Goal: Task Accomplishment & Management: Use online tool/utility

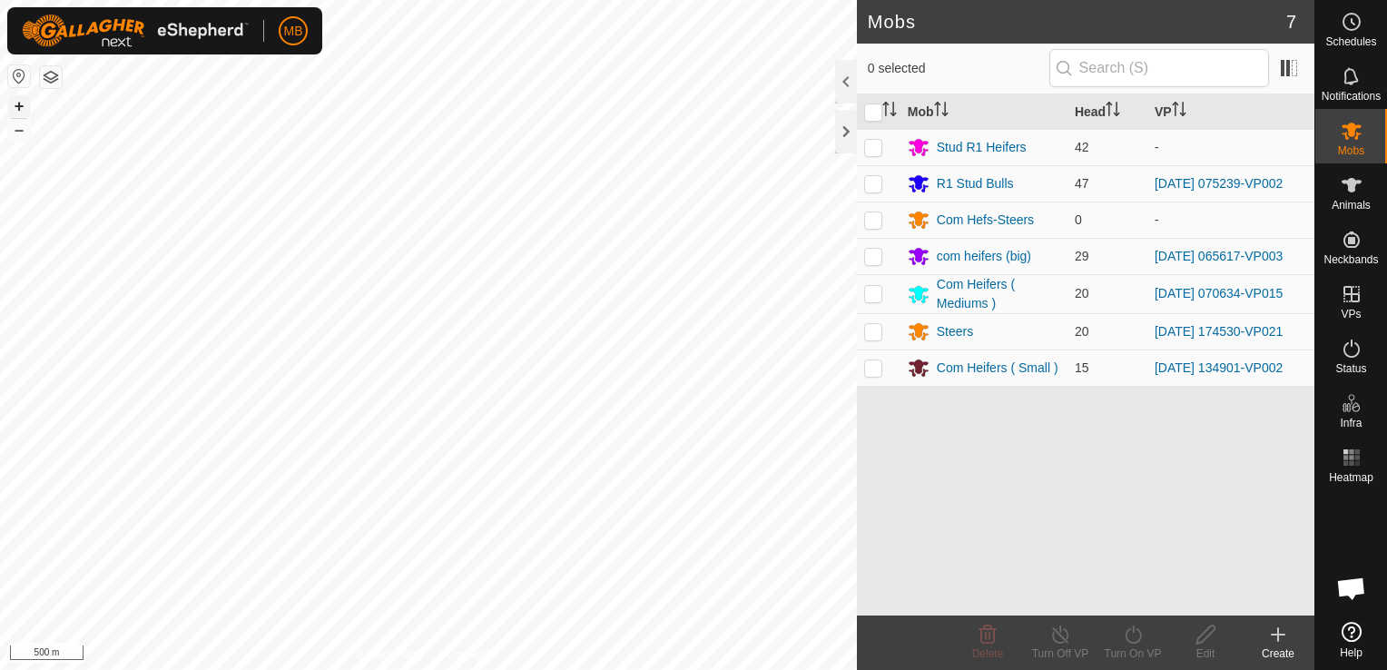
click at [16, 109] on button "+" at bounding box center [19, 106] width 22 height 22
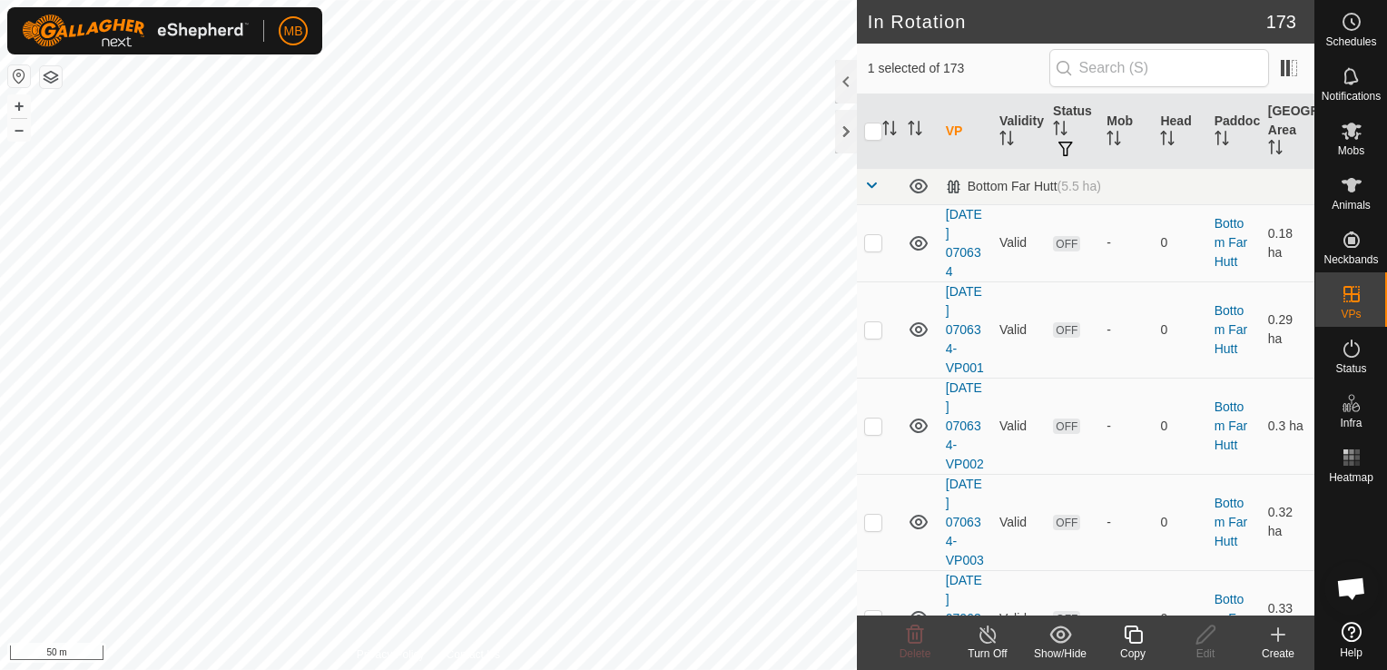
click at [1133, 634] on icon at bounding box center [1133, 635] width 23 height 22
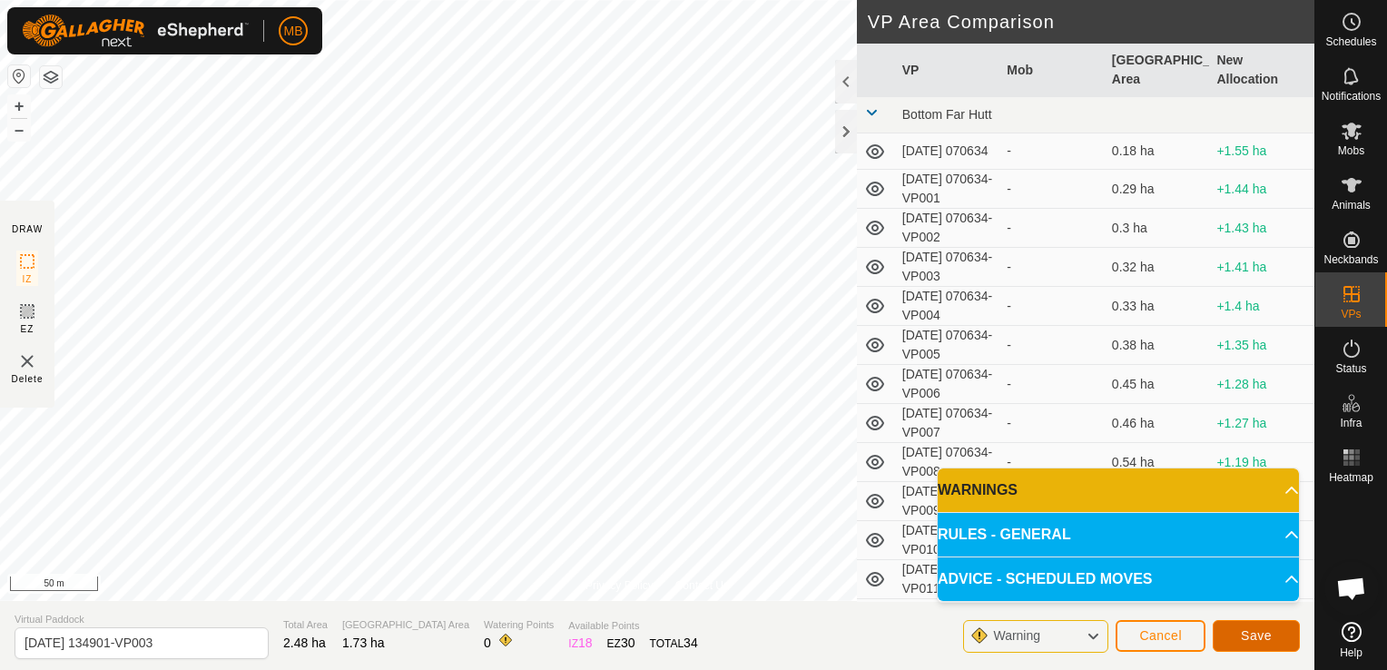
click at [1257, 641] on span "Save" at bounding box center [1256, 635] width 31 height 15
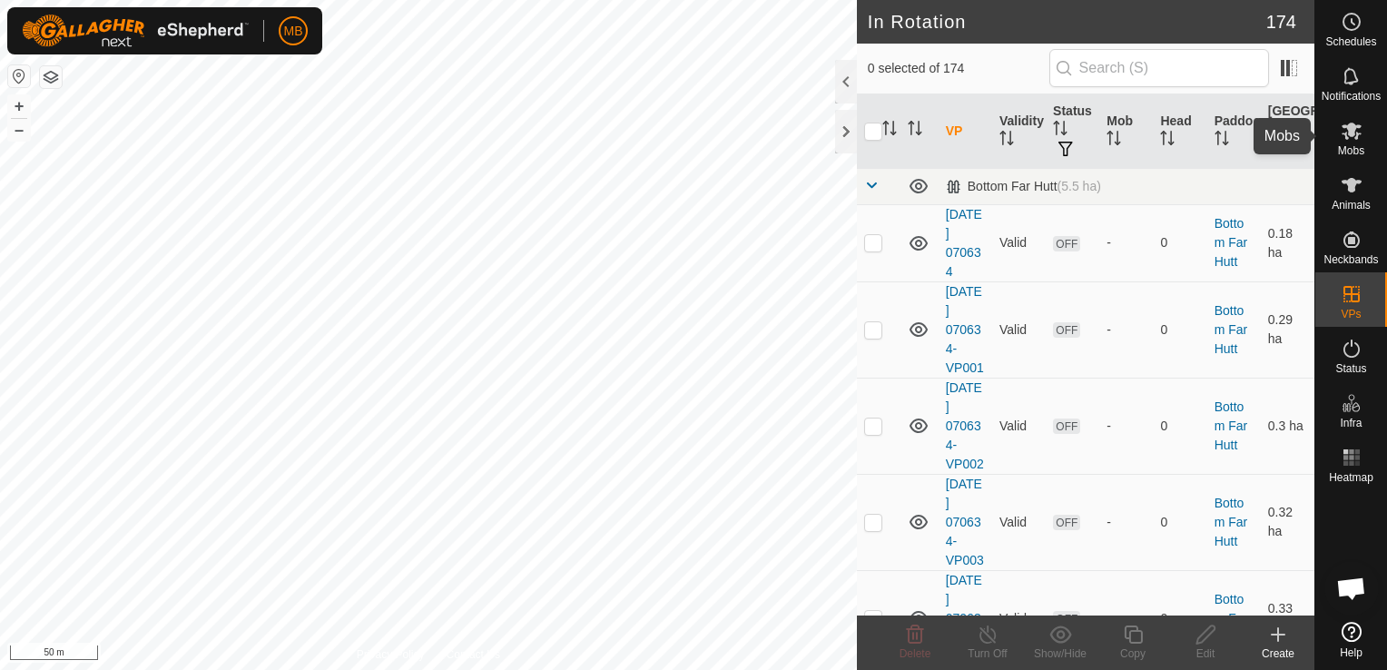
click at [1354, 143] on div "MB Schedules Notifications Mobs Animals Neckbands VPs Status Infra Heatmap Help…" at bounding box center [693, 335] width 1387 height 670
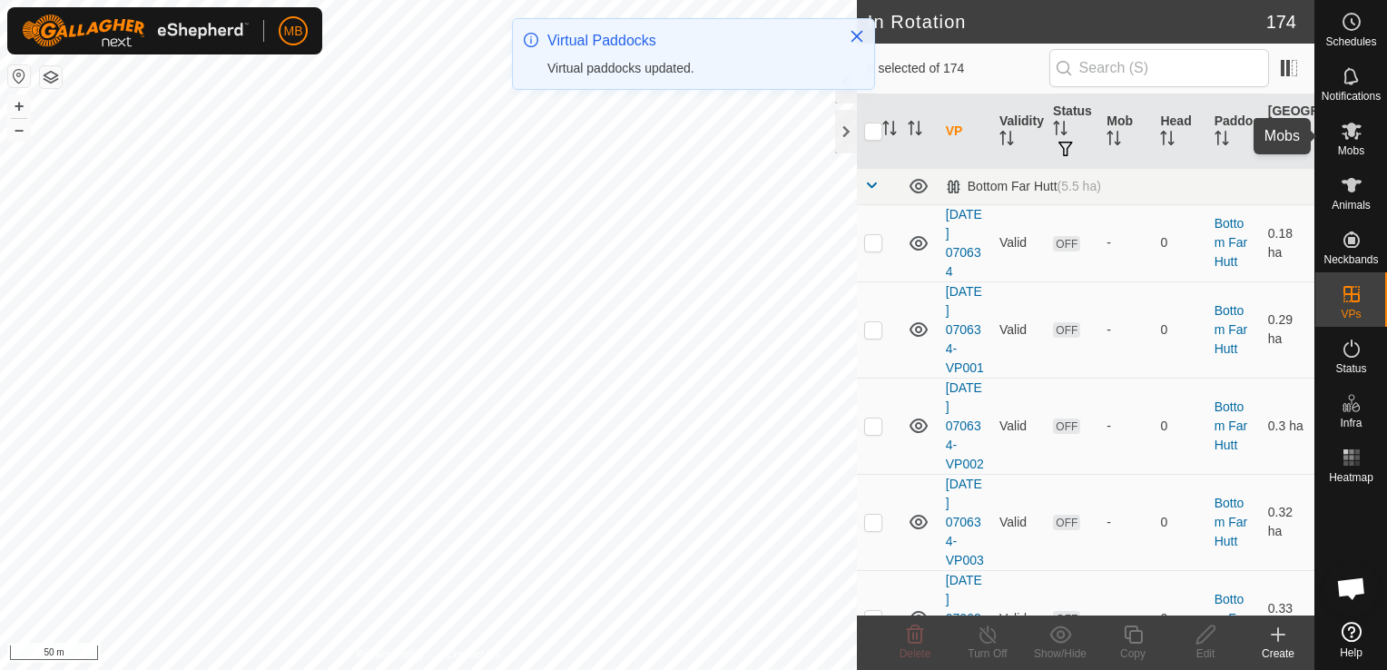
click at [1336, 136] on es-mob-svg-icon at bounding box center [1351, 130] width 33 height 29
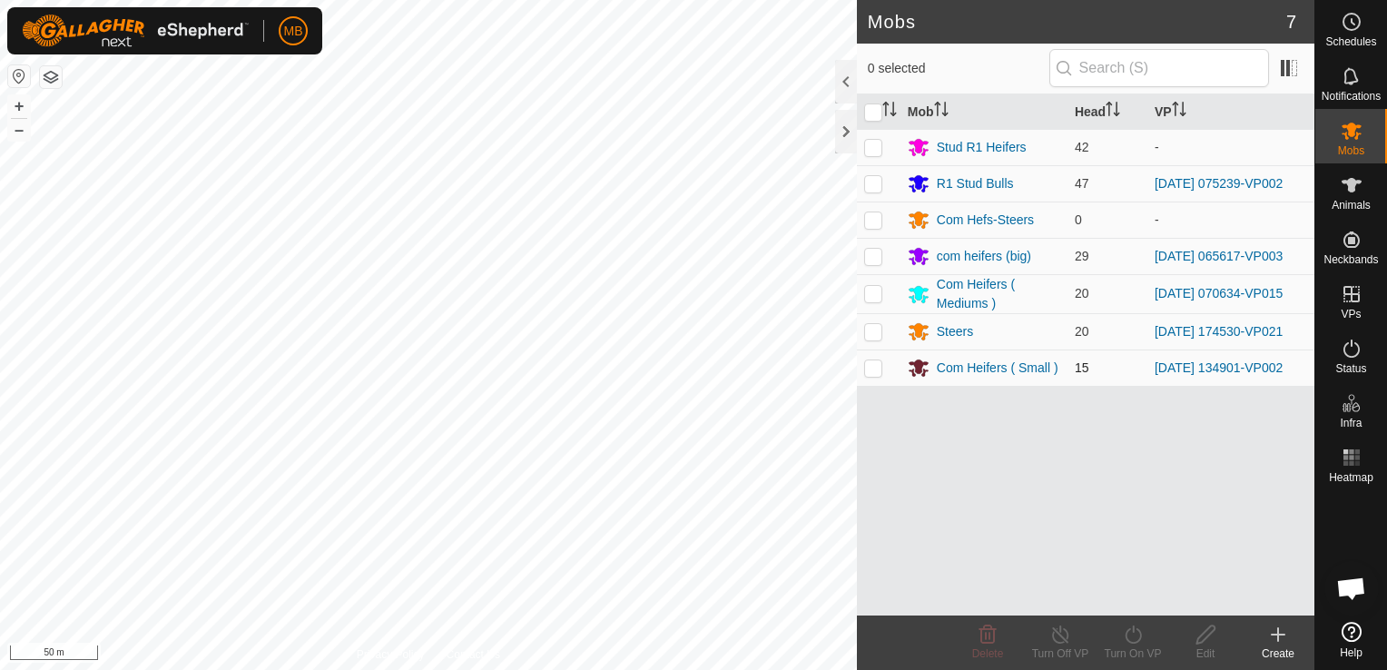
click at [877, 368] on p-checkbox at bounding box center [873, 367] width 18 height 15
checkbox input "true"
click at [1144, 643] on icon at bounding box center [1133, 635] width 23 height 22
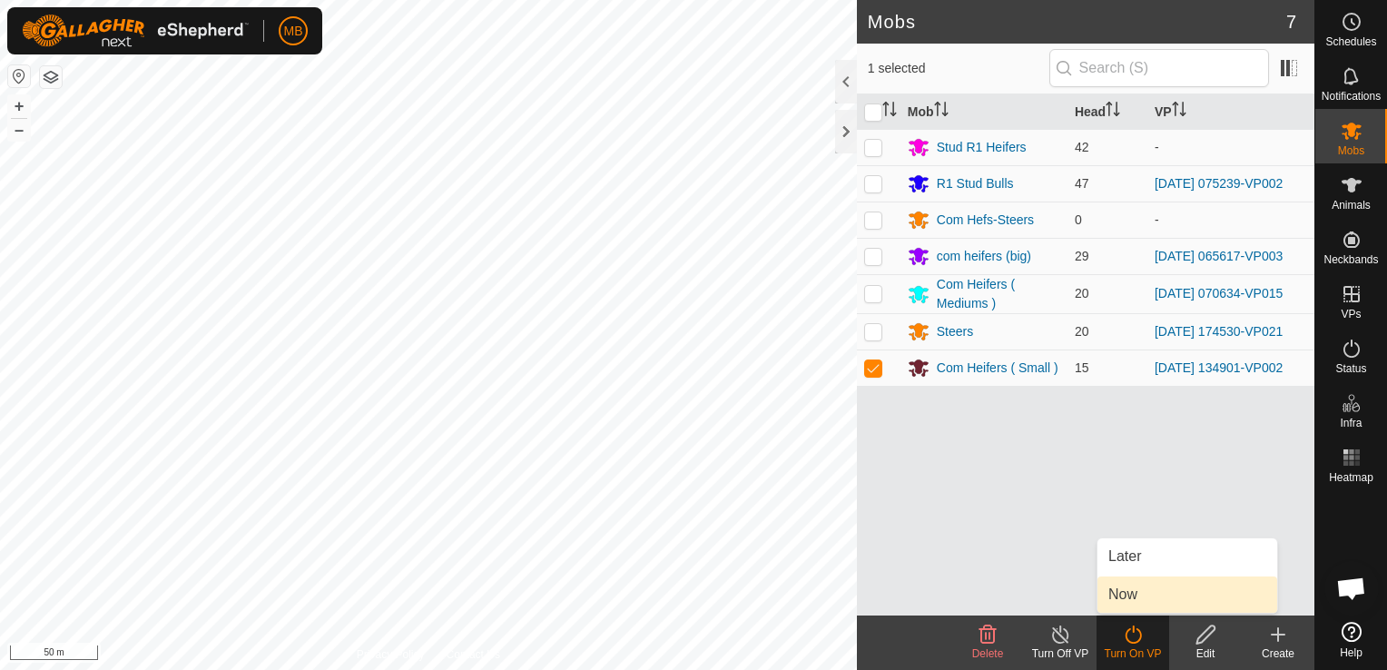
click at [1145, 597] on link "Now" at bounding box center [1187, 594] width 180 height 36
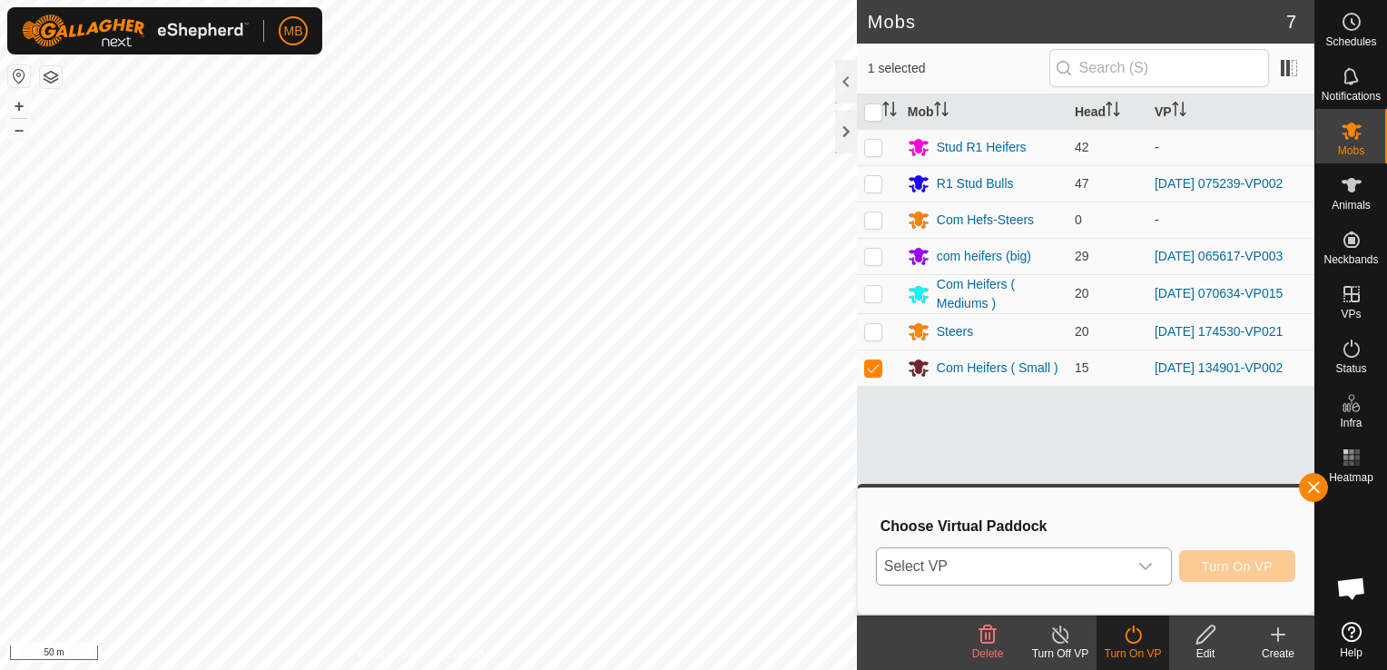
click at [1146, 572] on icon "dropdown trigger" at bounding box center [1145, 566] width 15 height 15
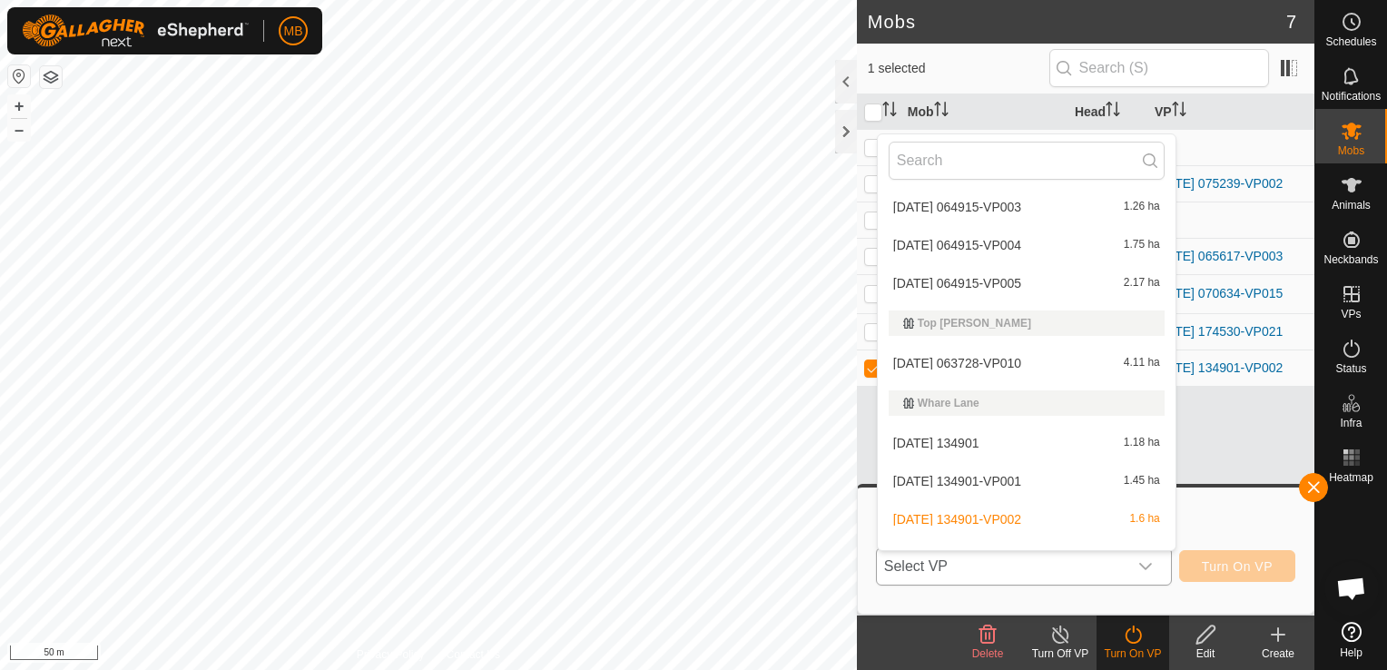
scroll to position [6811, 0]
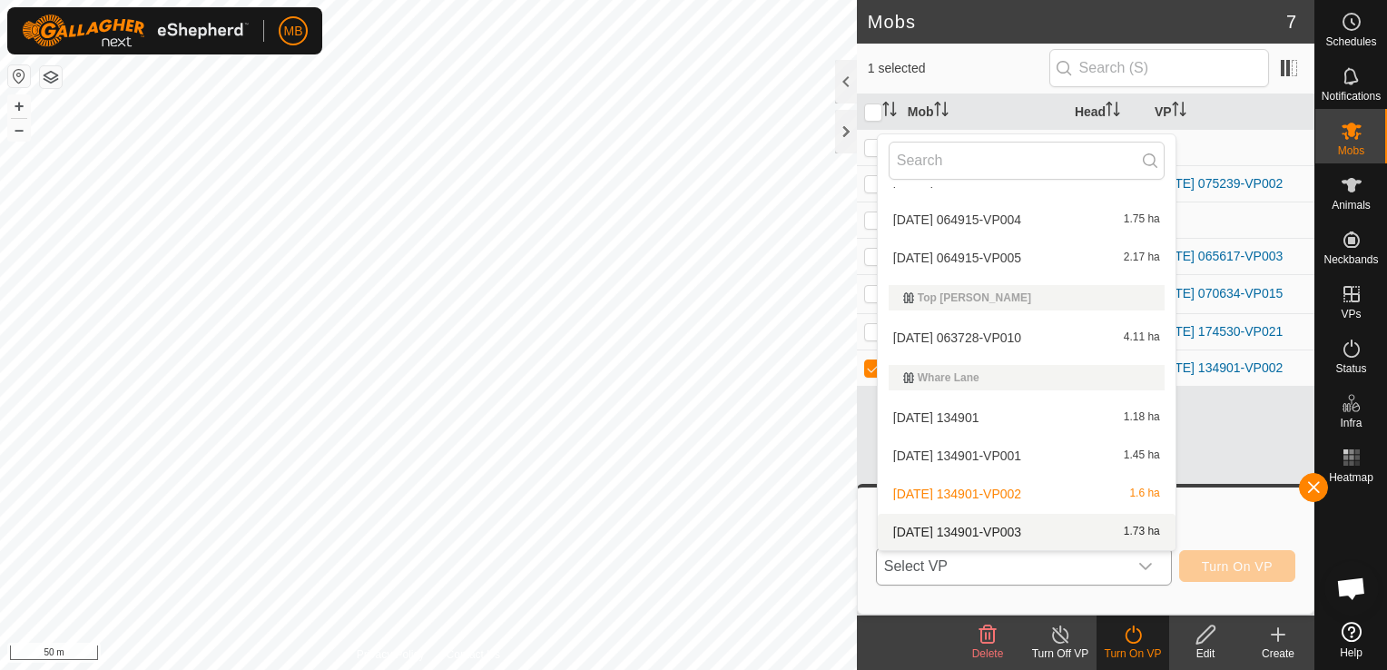
click at [1136, 523] on li "[DATE] 134901-VP003 1.73 ha" at bounding box center [1027, 532] width 298 height 36
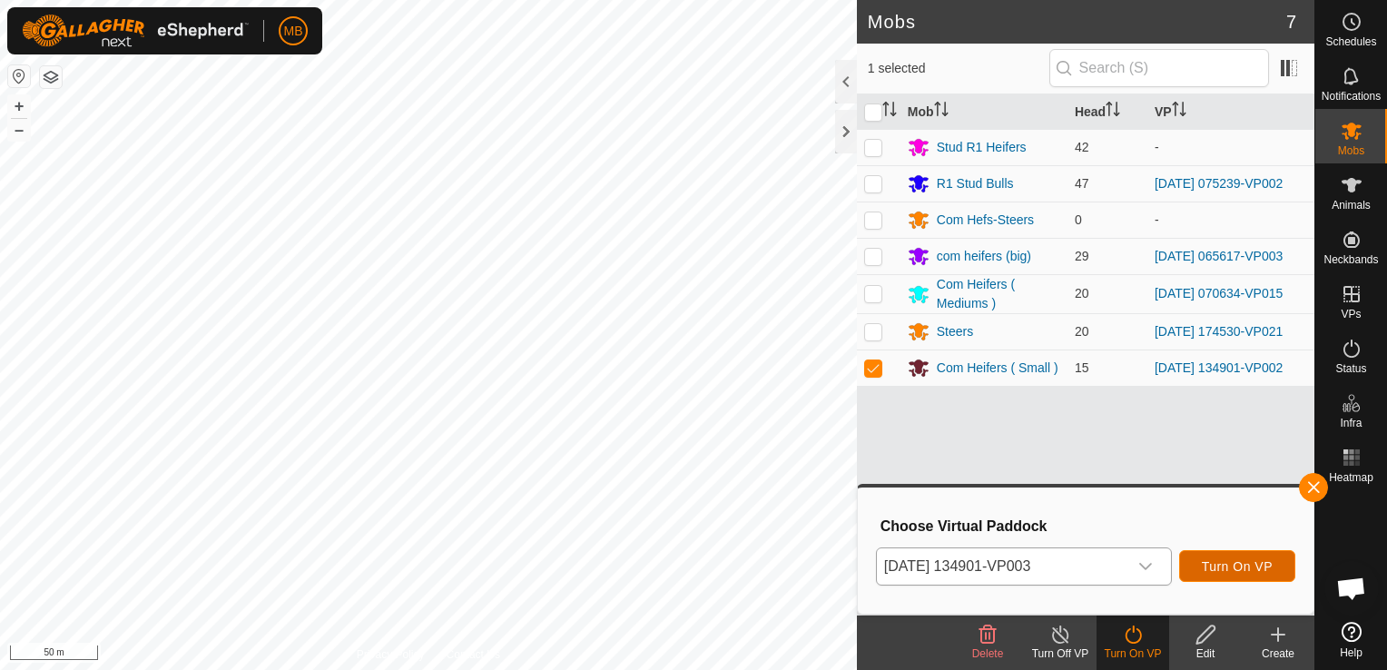
click at [1222, 575] on button "Turn On VP" at bounding box center [1237, 566] width 116 height 32
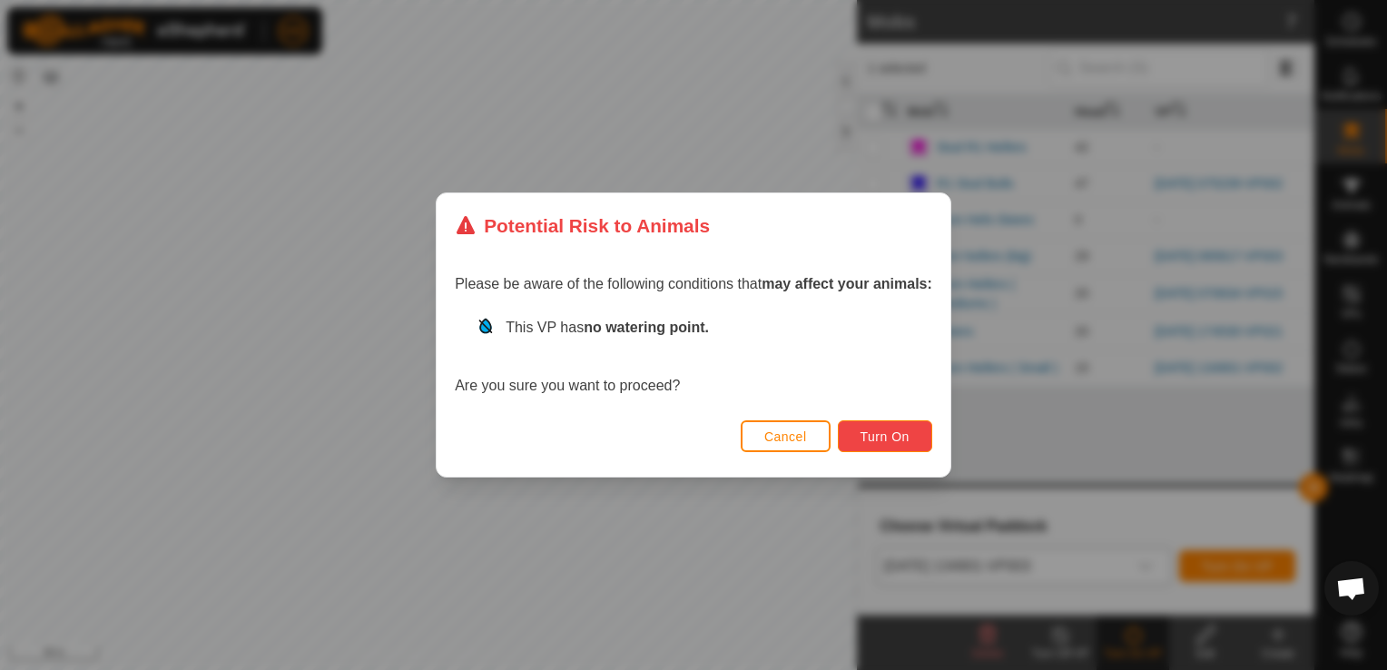
click at [896, 442] on span "Turn On" at bounding box center [884, 436] width 49 height 15
